Goal: Browse casually: Explore the website without a specific task or goal

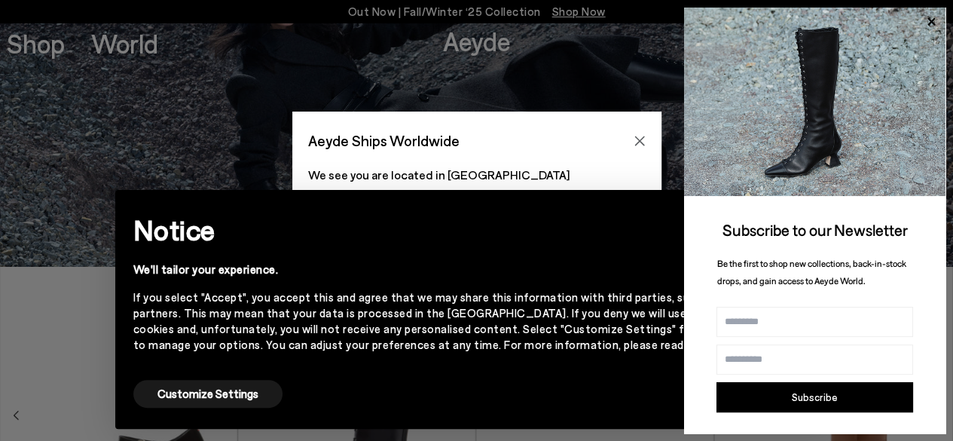
click at [622, 129] on div "Aeyde Ships Worldwide" at bounding box center [476, 133] width 369 height 42
click at [622, 145] on icon "Close" at bounding box center [640, 141] width 12 height 12
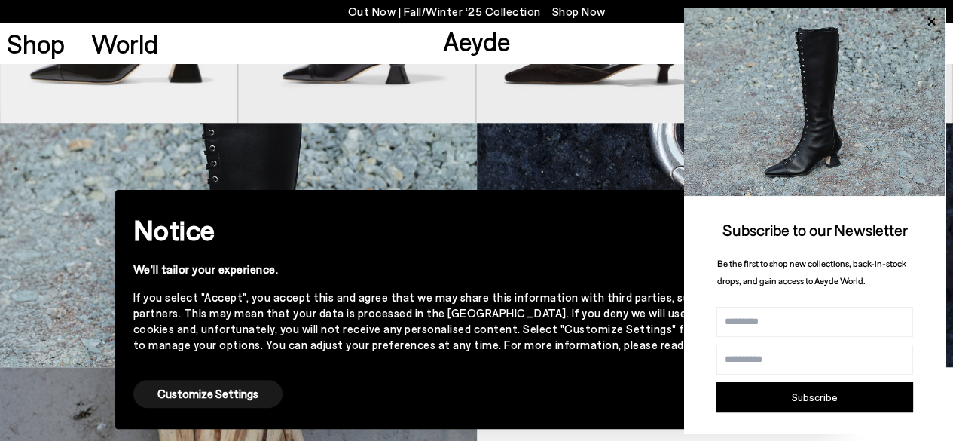
scroll to position [543, 0]
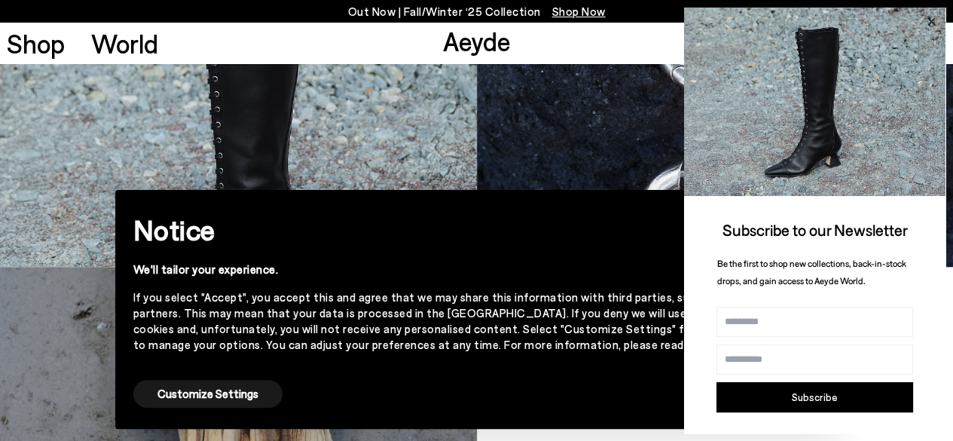
click at [622, 23] on icon at bounding box center [932, 22] width 8 height 8
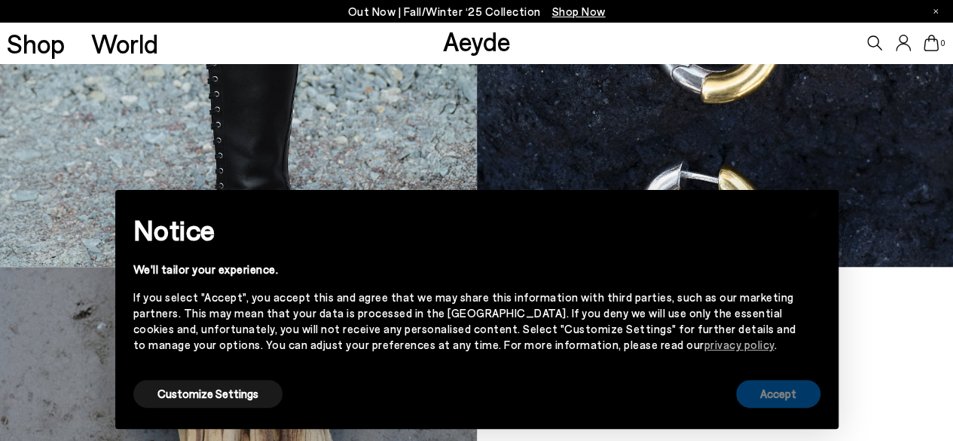
click at [622, 266] on button "Accept" at bounding box center [778, 394] width 84 height 28
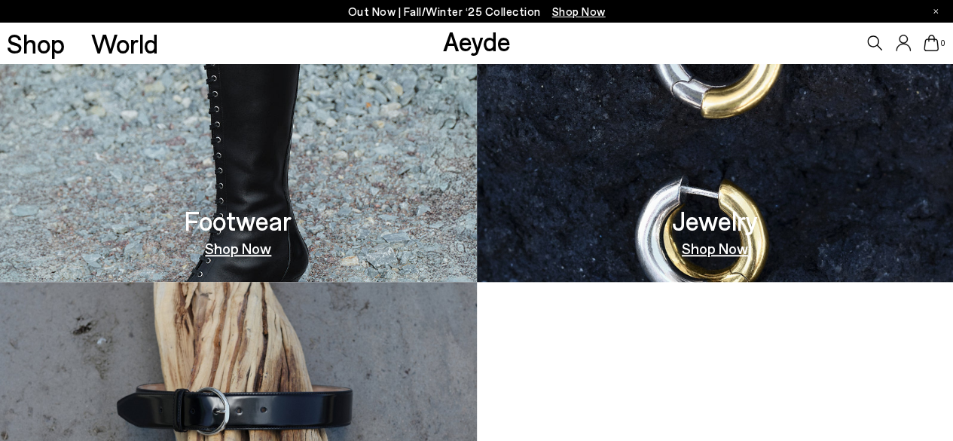
scroll to position [515, 0]
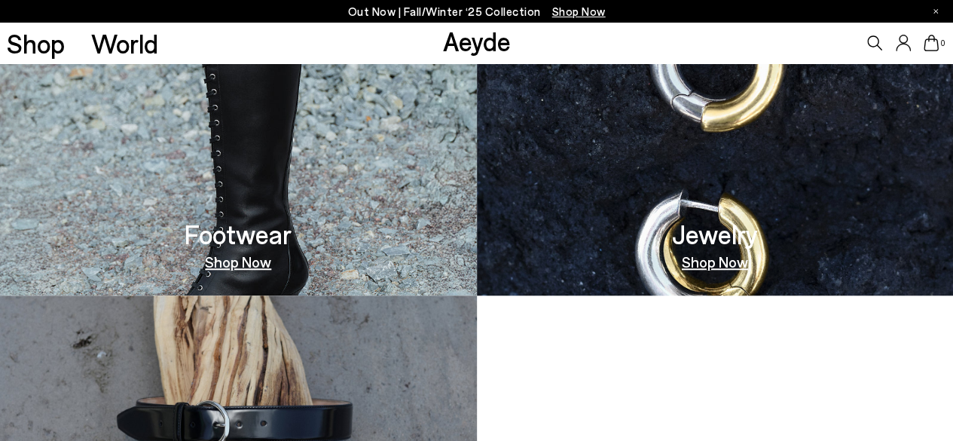
click at [249, 266] on img at bounding box center [238, 173] width 477 height 244
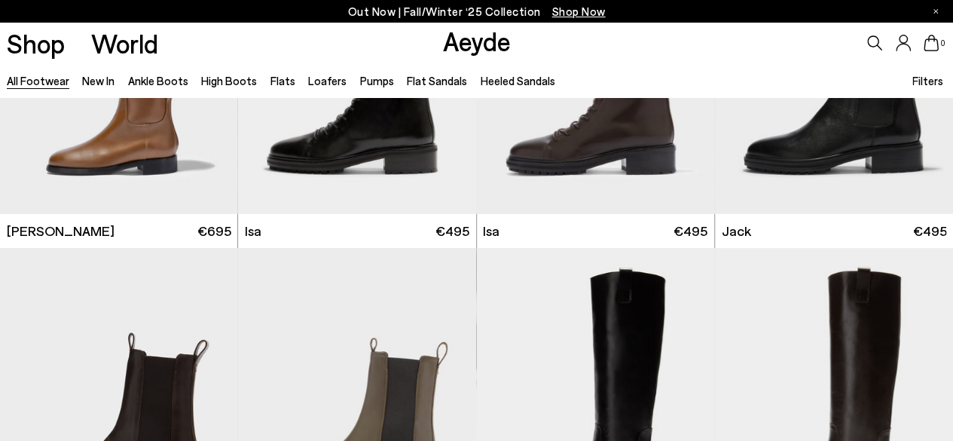
scroll to position [8389, 0]
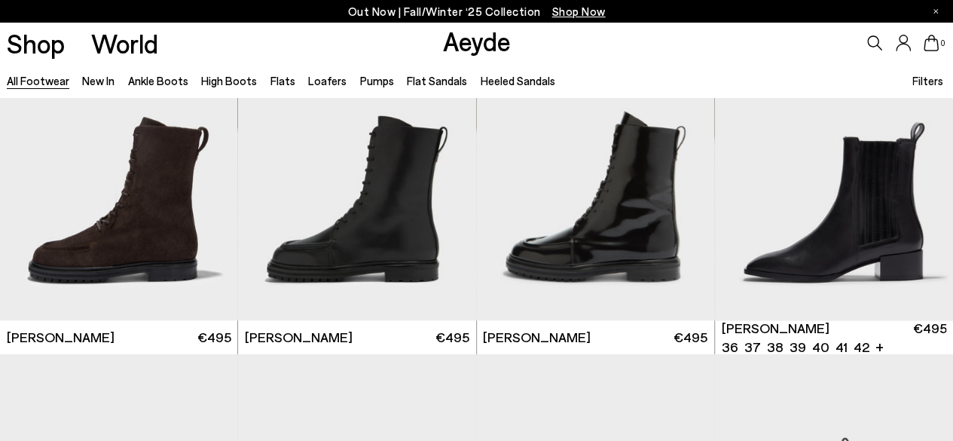
scroll to position [9493, 0]
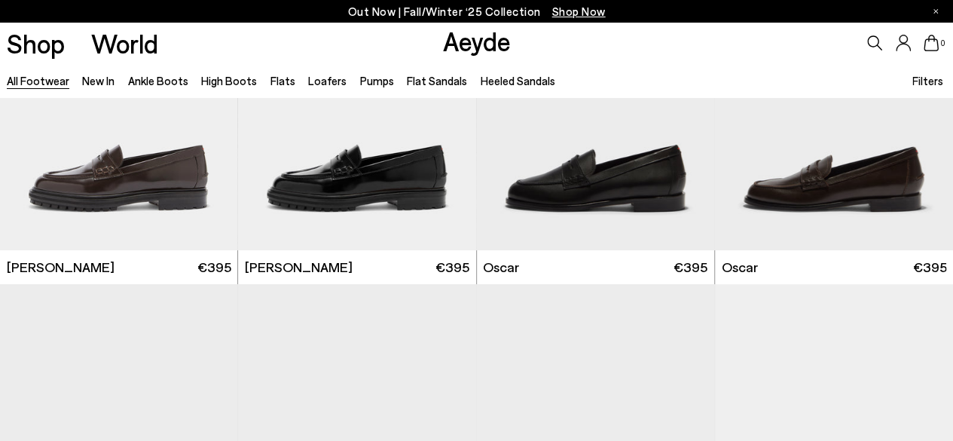
scroll to position [11871, 0]
